Goal: Check status: Check status

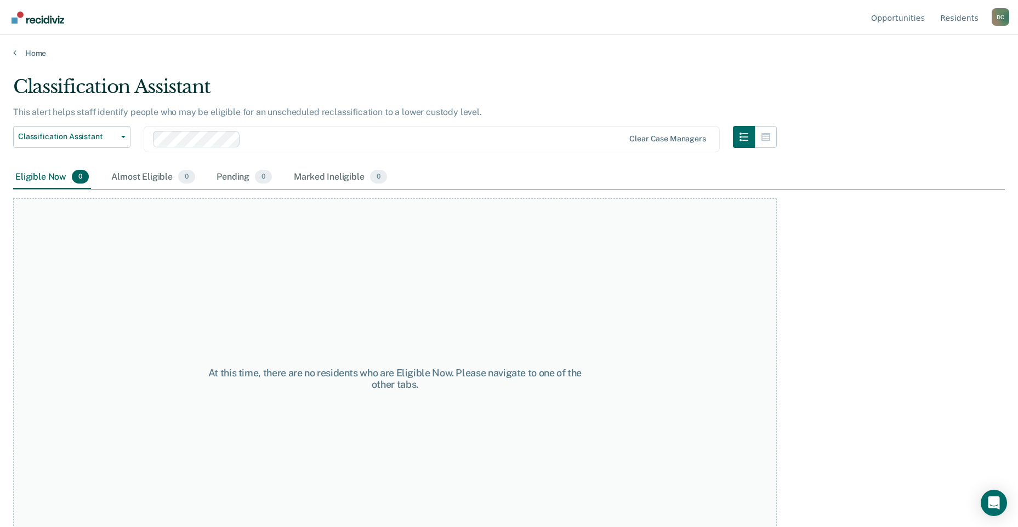
drag, startPoint x: 139, startPoint y: 189, endPoint x: 139, endPoint y: 198, distance: 9.3
click at [139, 198] on div "Classification Assistant This alert helps staff identify people who may be elig…" at bounding box center [509, 261] width 992 height 370
click at [158, 250] on div "At this time, there are no residents who are Eligible Now. Please navigate to o…" at bounding box center [395, 378] width 764 height 361
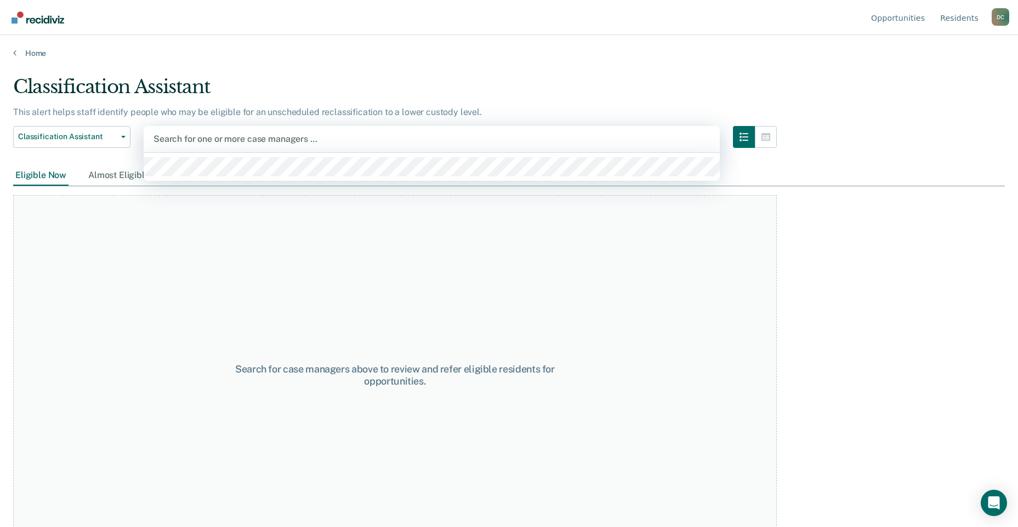
click at [178, 138] on div at bounding box center [432, 139] width 557 height 13
click at [231, 144] on div at bounding box center [432, 139] width 557 height 13
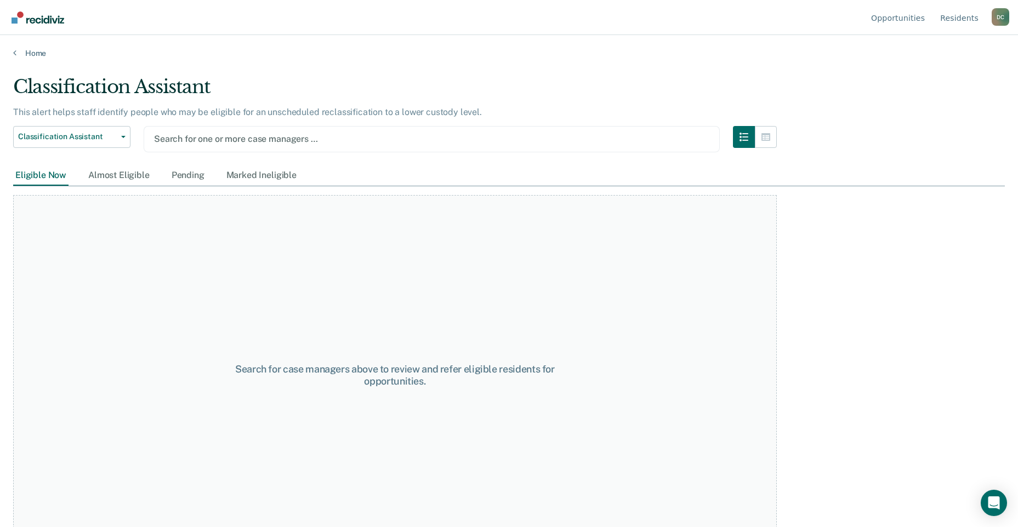
click at [224, 135] on div at bounding box center [431, 139] width 555 height 13
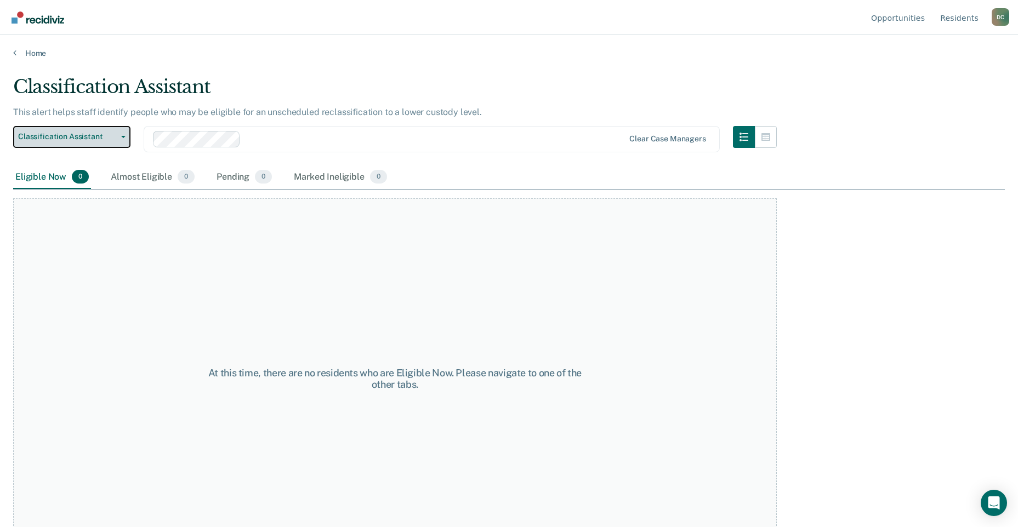
click at [99, 142] on button "Classification Assistant" at bounding box center [71, 137] width 117 height 22
click at [635, 170] on div "Eligible Now 0 Almost Eligible 0 Pending 0 Marked Ineligible 0" at bounding box center [509, 178] width 992 height 25
click at [384, 179] on span "0" at bounding box center [378, 177] width 17 height 14
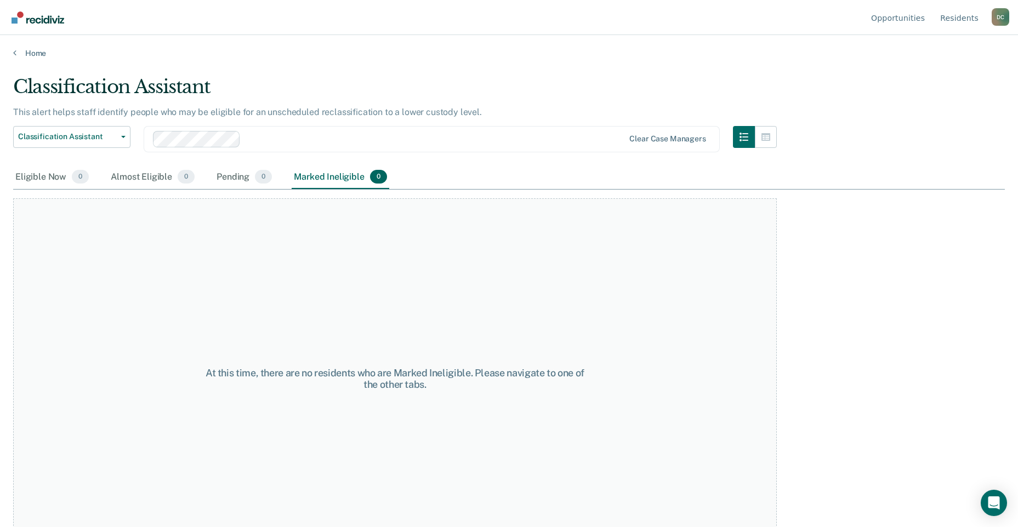
click at [323, 180] on div "Marked Ineligible 0" at bounding box center [341, 178] width 98 height 24
click at [198, 167] on div "Eligible Now 0 Almost Eligible 0 Pending 0 Marked Ineligible 0" at bounding box center [201, 178] width 376 height 24
click at [229, 175] on div "Pending 0" at bounding box center [244, 178] width 60 height 24
click at [155, 168] on div "Almost Eligible 0" at bounding box center [153, 178] width 88 height 24
click at [49, 170] on div "Eligible Now 0" at bounding box center [52, 178] width 78 height 24
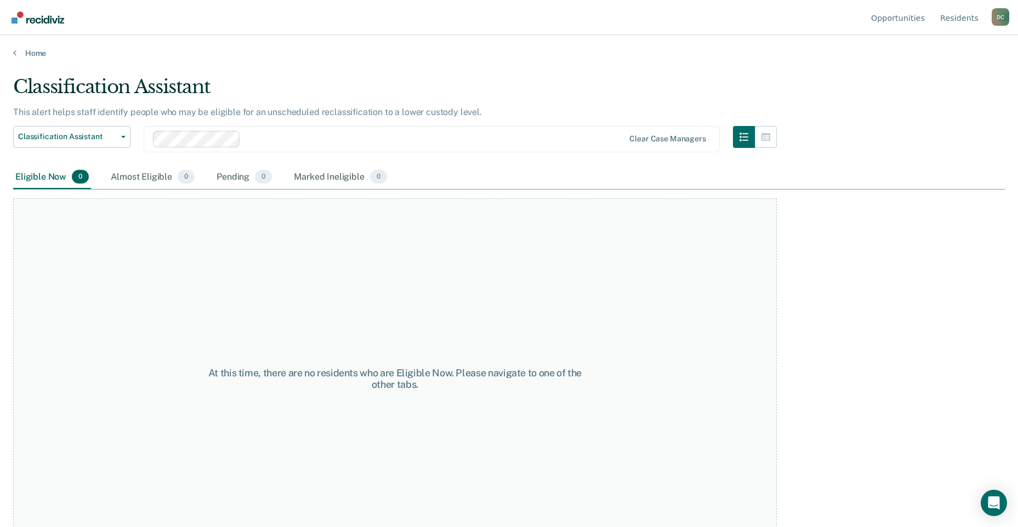
click at [144, 255] on div "At this time, there are no residents who are Eligible Now. Please navigate to o…" at bounding box center [395, 378] width 764 height 361
